Goal: Task Accomplishment & Management: Complete application form

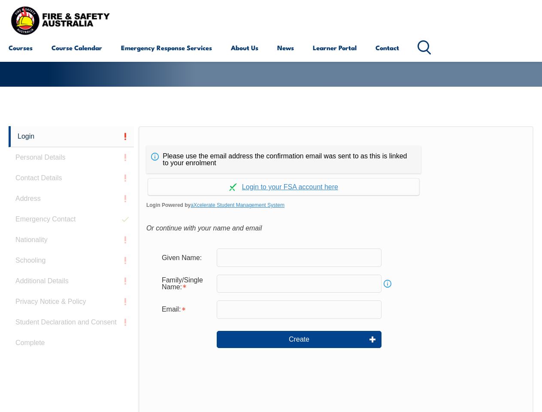
click at [271, 139] on div "Please use the email address the confirmation email was sent to as this is link…" at bounding box center [336, 306] width 395 height 360
click at [271, 269] on form "Given Name: Family/Single Name: Info Email: Create" at bounding box center [335, 304] width 379 height 129
click at [71, 136] on link "Login" at bounding box center [71, 136] width 125 height 21
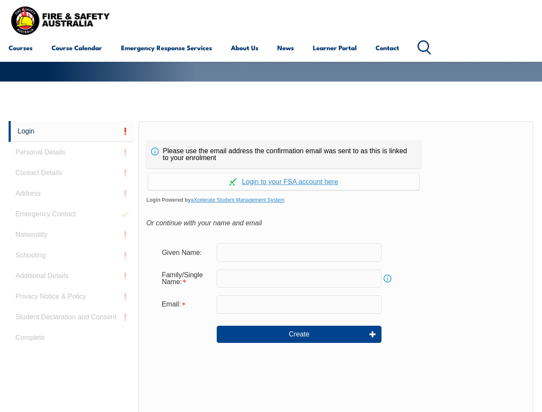
click at [71, 157] on div "Login Personal Details Contact Details Address Emergency Contact Nationality Sc…" at bounding box center [74, 335] width 130 height 428
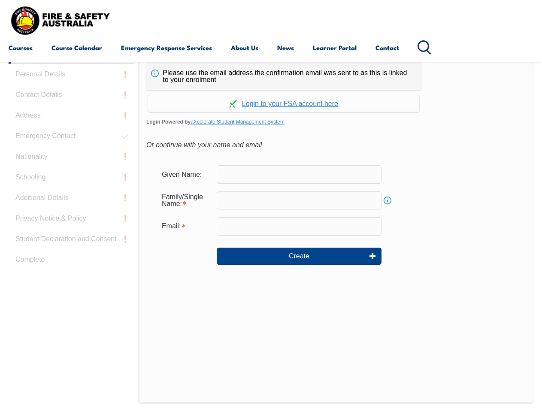
click at [71, 178] on div "Login Personal Details Contact Details Address Emergency Contact Nationality Sc…" at bounding box center [74, 257] width 130 height 428
click at [71, 199] on div "Login Personal Details Contact Details Address Emergency Contact Nationality Sc…" at bounding box center [74, 257] width 130 height 428
click at [71, 219] on div "Login Personal Details Contact Details Address Emergency Contact Nationality Sc…" at bounding box center [74, 257] width 130 height 428
click at [71, 240] on div "Login Personal Details Contact Details Address Emergency Contact Nationality Sc…" at bounding box center [74, 257] width 130 height 428
click at [71, 260] on div "Login Personal Details Contact Details Address Emergency Contact Nationality Sc…" at bounding box center [74, 257] width 130 height 428
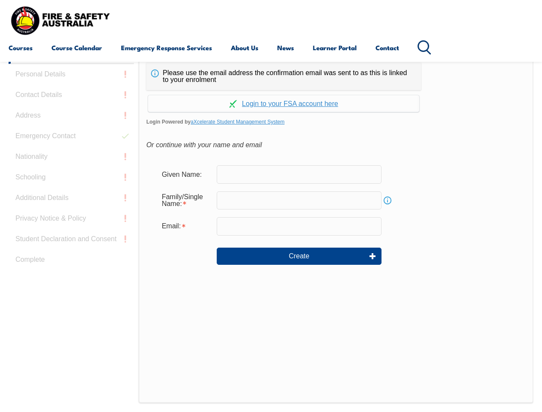
click at [71, 281] on div "Login Personal Details Contact Details Address Emergency Contact Nationality Sc…" at bounding box center [74, 257] width 130 height 428
